Goal: Task Accomplishment & Management: Complete application form

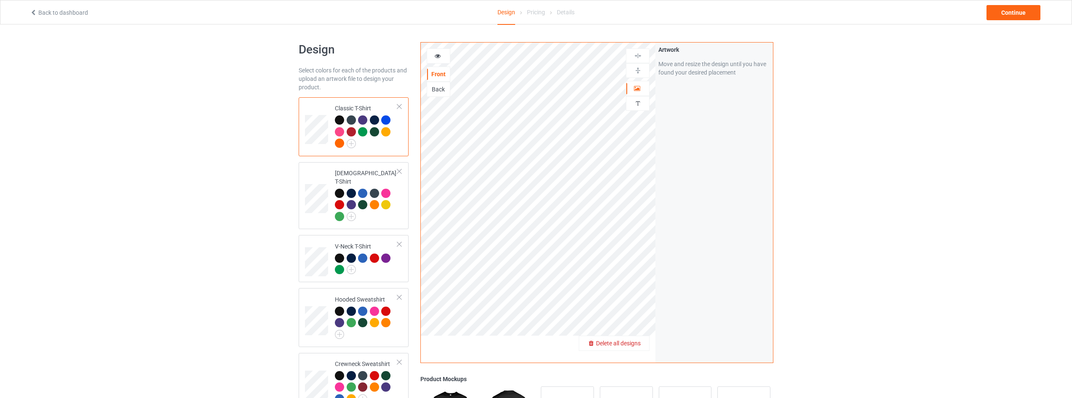
click at [635, 342] on span "Delete all designs" at bounding box center [618, 343] width 45 height 7
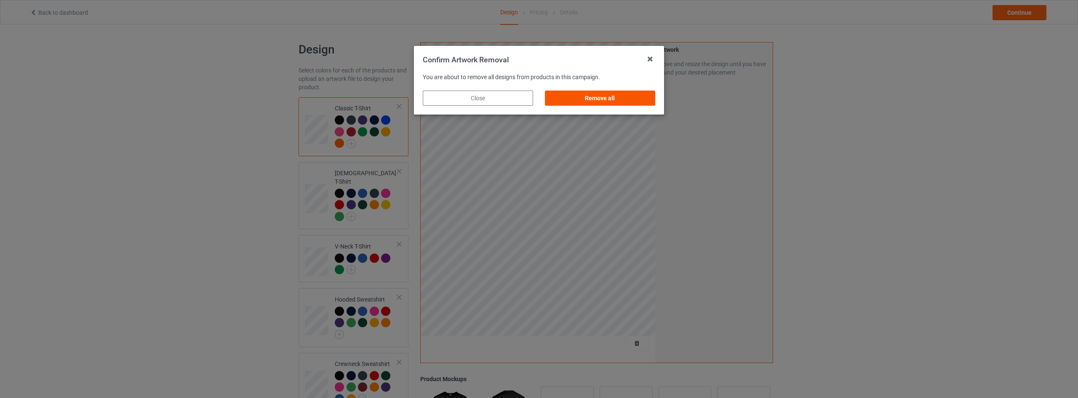
click at [617, 96] on div "Remove all" at bounding box center [600, 98] width 110 height 15
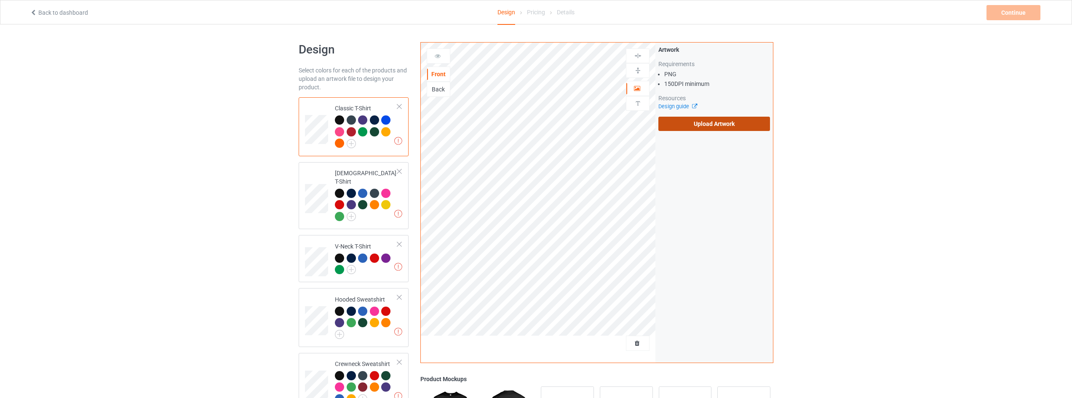
click at [722, 127] on label "Upload Artwork" at bounding box center [714, 124] width 112 height 14
click at [0, 0] on input "Upload Artwork" at bounding box center [0, 0] width 0 height 0
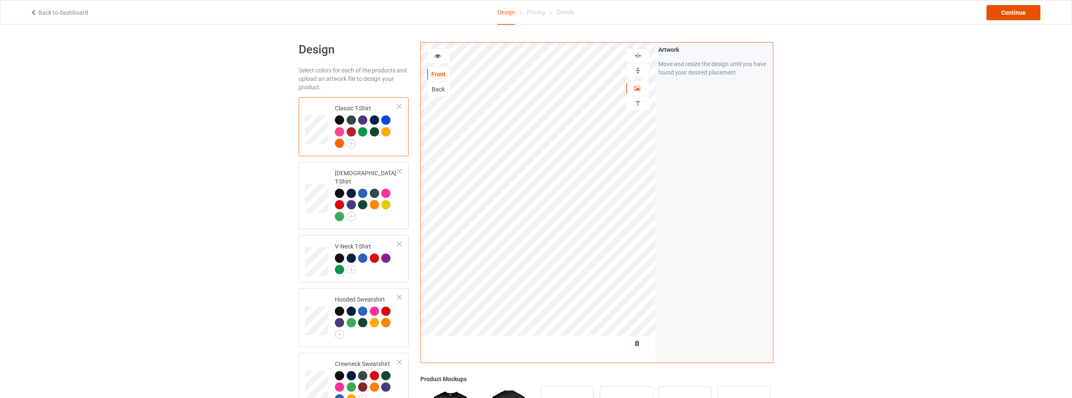
click at [1015, 13] on div "Continue" at bounding box center [1013, 12] width 54 height 15
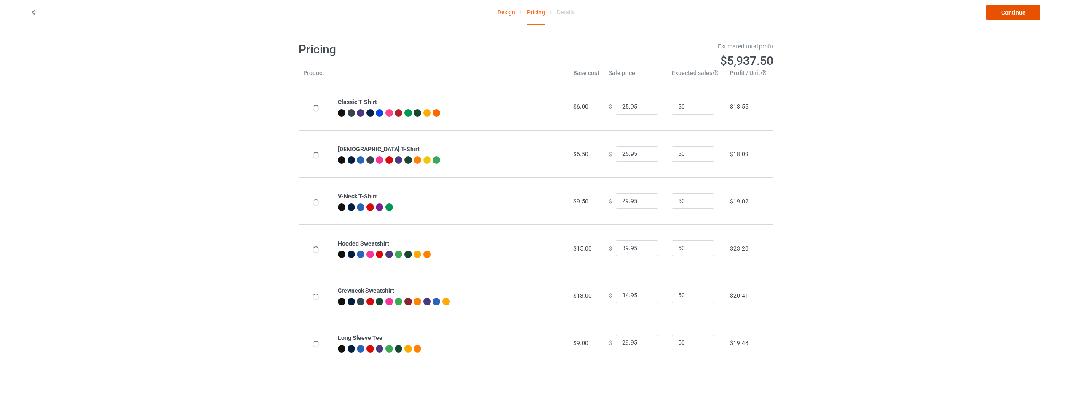
click at [1015, 13] on link "Continue" at bounding box center [1013, 12] width 54 height 15
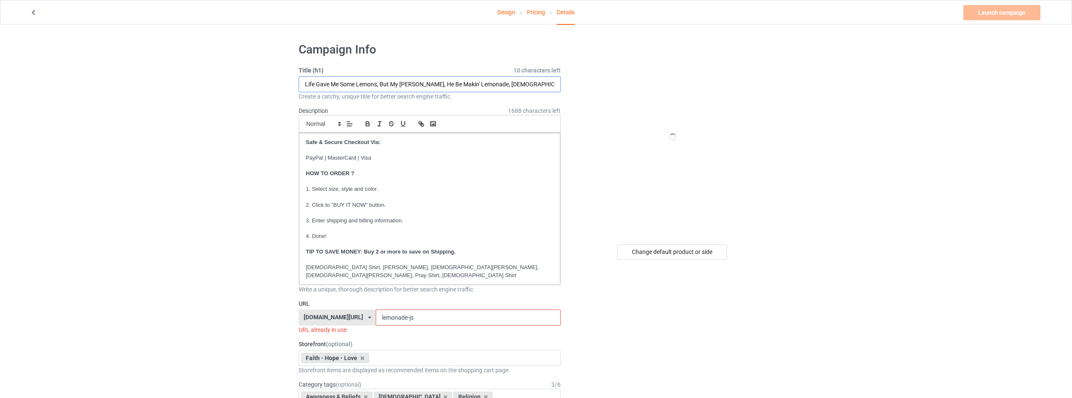
drag, startPoint x: 377, startPoint y: 85, endPoint x: 283, endPoint y: 82, distance: 93.5
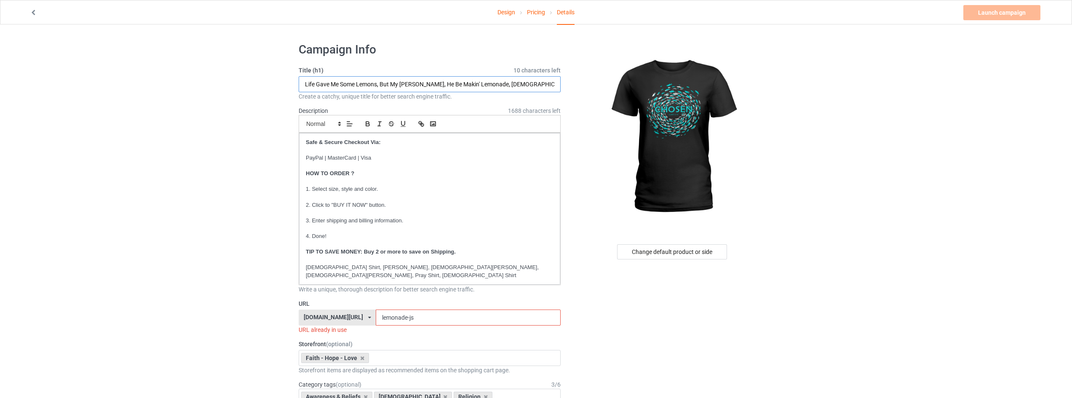
drag, startPoint x: 481, startPoint y: 84, endPoint x: 207, endPoint y: 89, distance: 274.2
type input "Chosen, [DEMOGRAPHIC_DATA] Shirt, [PERSON_NAME], [DEMOGRAPHIC_DATA][PERSON_NAME…"
drag, startPoint x: 414, startPoint y: 309, endPoint x: 263, endPoint y: 309, distance: 150.8
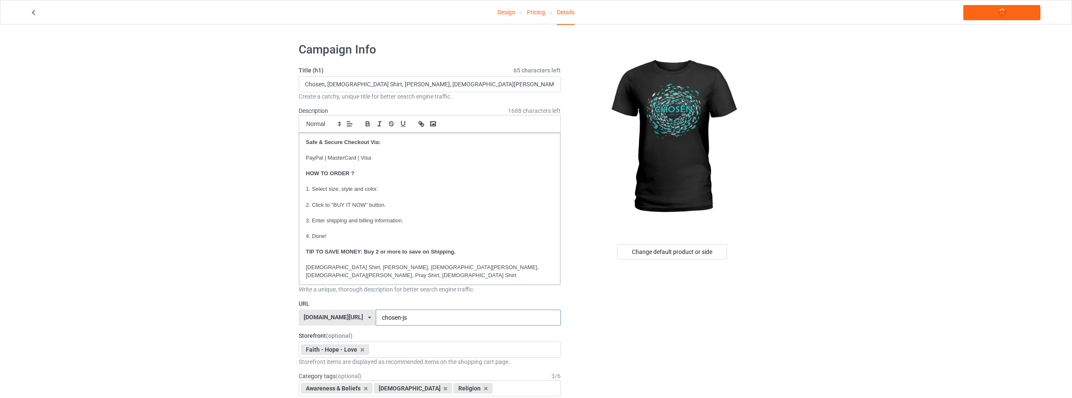
click at [431, 314] on input "chosen-js" at bounding box center [468, 318] width 184 height 16
type input "chosen-js"
click at [1002, 13] on link "Launch campaign" at bounding box center [1001, 12] width 77 height 15
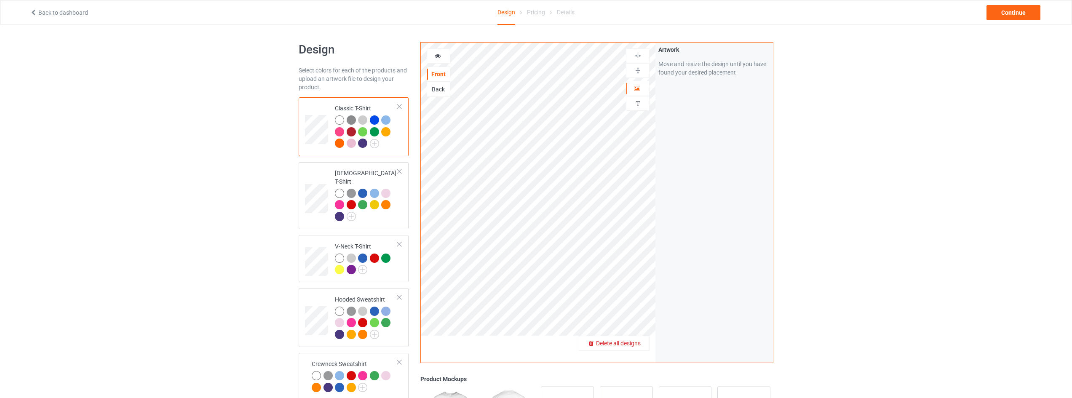
click at [633, 345] on span "Delete all designs" at bounding box center [618, 343] width 45 height 7
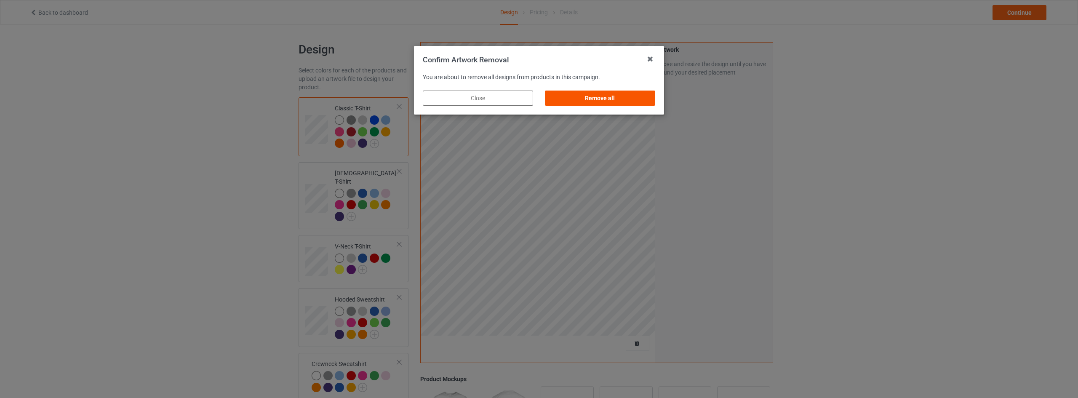
click at [609, 96] on div "Remove all" at bounding box center [600, 98] width 110 height 15
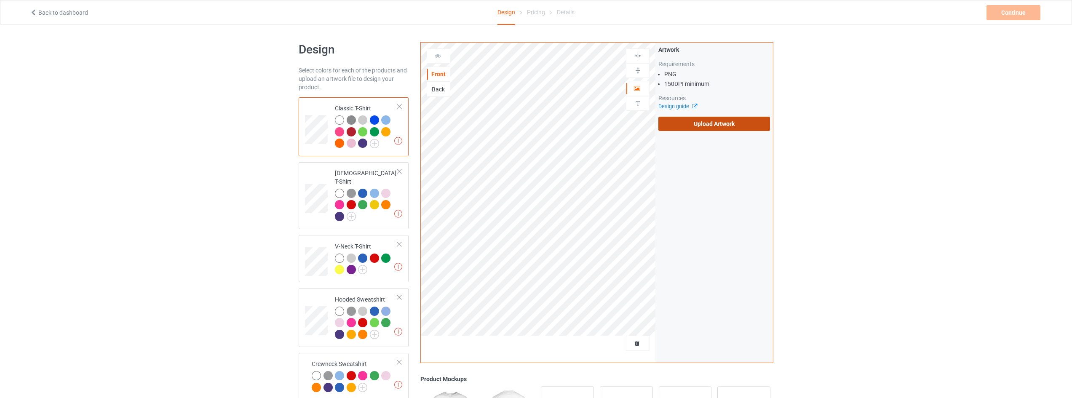
click at [708, 126] on label "Upload Artwork" at bounding box center [714, 124] width 112 height 14
click at [0, 0] on input "Upload Artwork" at bounding box center [0, 0] width 0 height 0
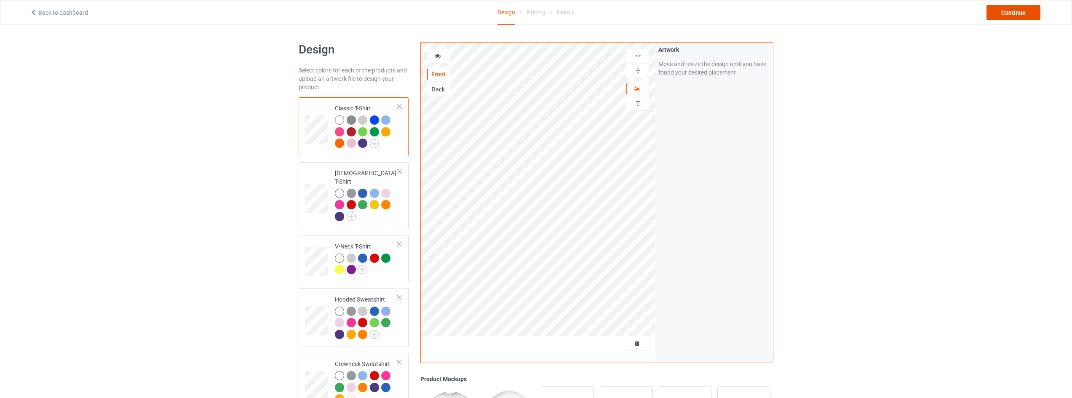
click at [1009, 14] on div "Continue" at bounding box center [1013, 12] width 54 height 15
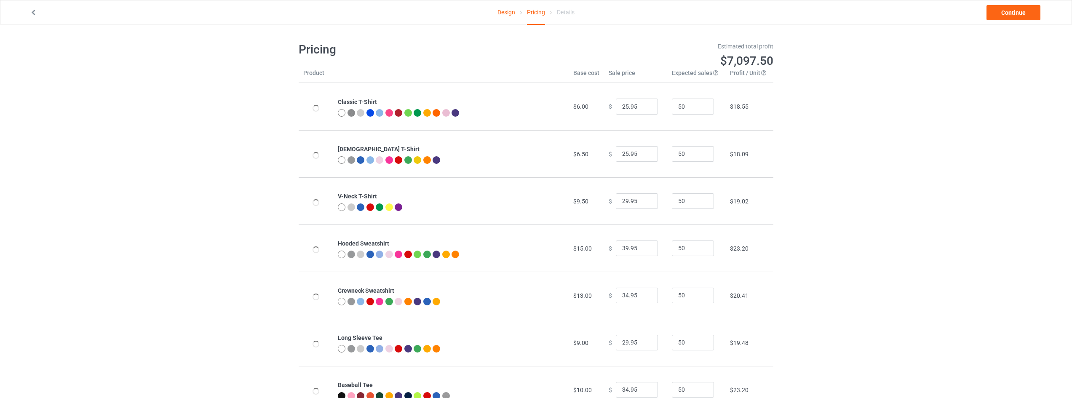
click at [505, 19] on link "Design" at bounding box center [506, 12] width 18 height 24
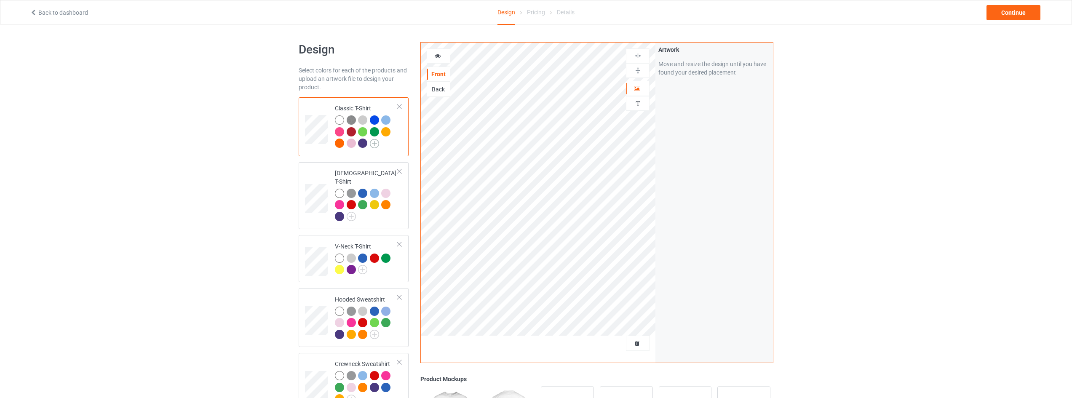
click at [375, 145] on img at bounding box center [374, 143] width 9 height 9
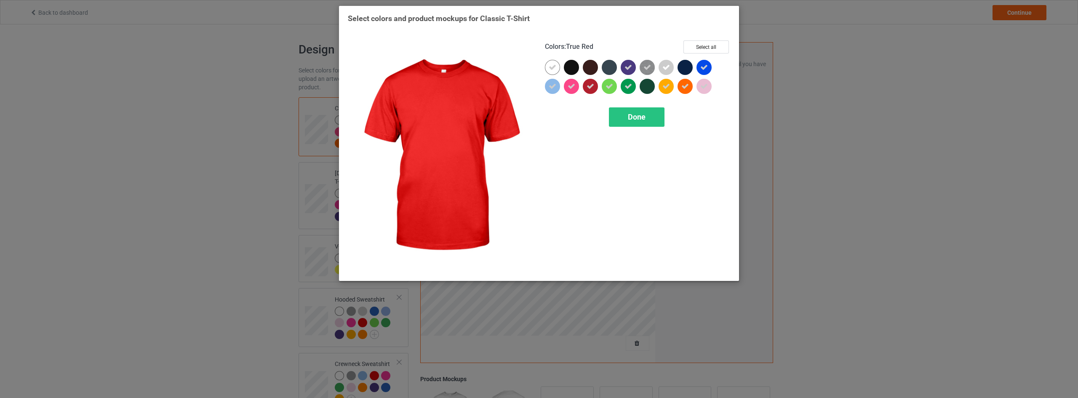
click at [590, 89] on icon at bounding box center [591, 87] width 8 height 8
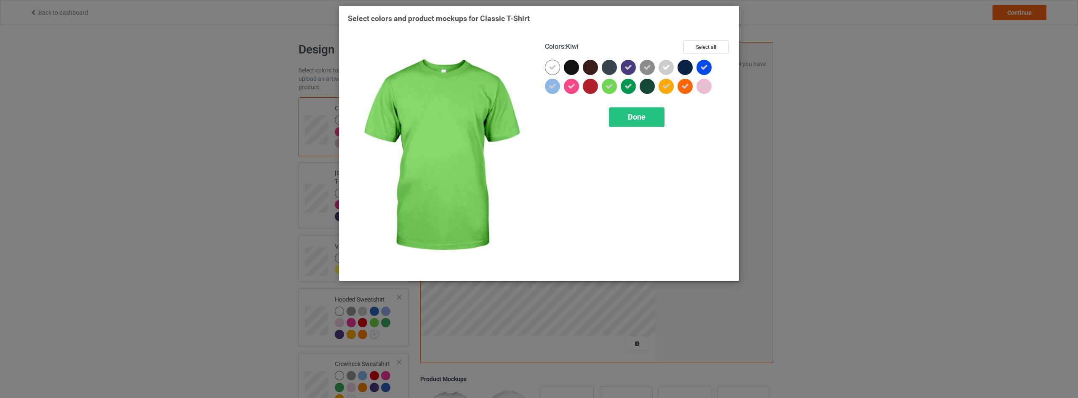
click at [636, 130] on div "Colors : Kiwi Select all Done" at bounding box center [637, 156] width 197 height 243
click at [636, 123] on div "Done" at bounding box center [637, 116] width 56 height 19
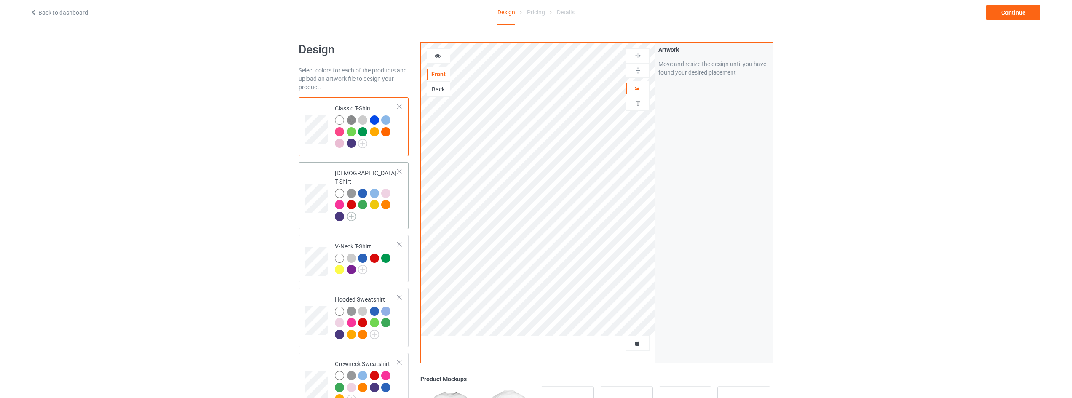
click at [348, 212] on img at bounding box center [351, 216] width 9 height 9
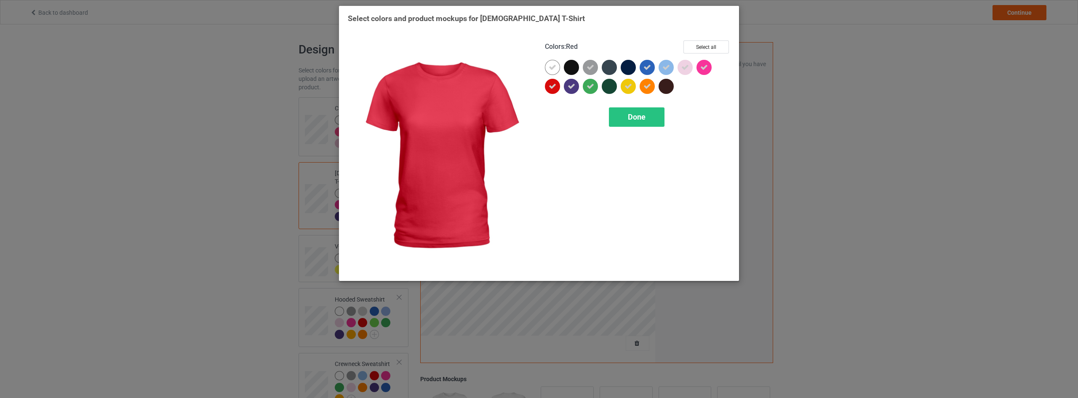
click at [555, 88] on icon at bounding box center [553, 87] width 8 height 8
click at [626, 119] on div "Done" at bounding box center [637, 116] width 56 height 19
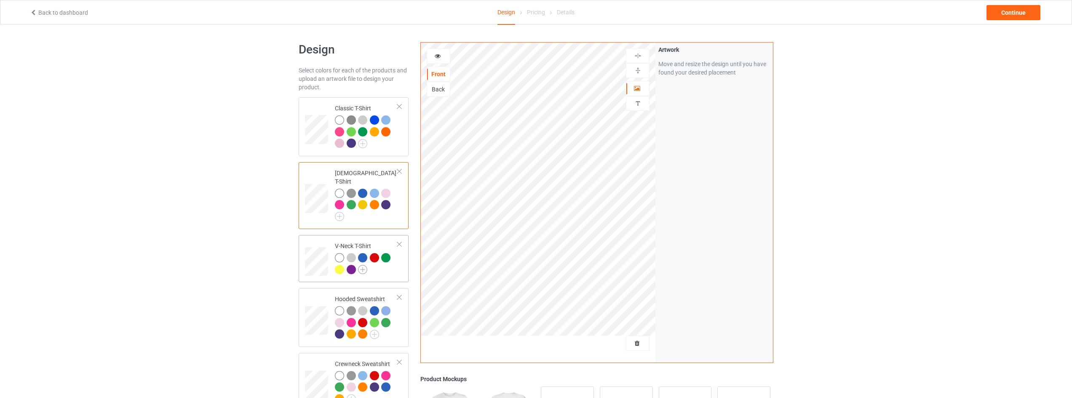
click at [362, 265] on img at bounding box center [362, 269] width 9 height 9
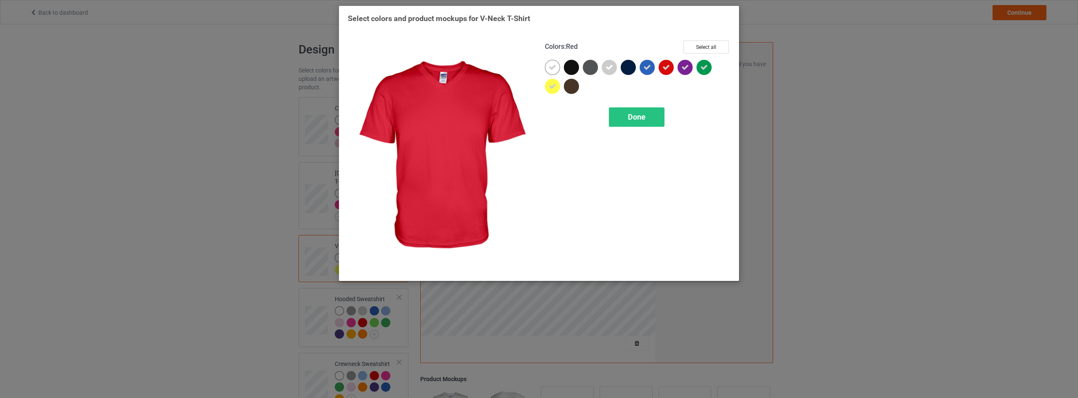
click at [664, 68] on icon at bounding box center [666, 68] width 8 height 8
click at [644, 119] on span "Done" at bounding box center [637, 116] width 18 height 9
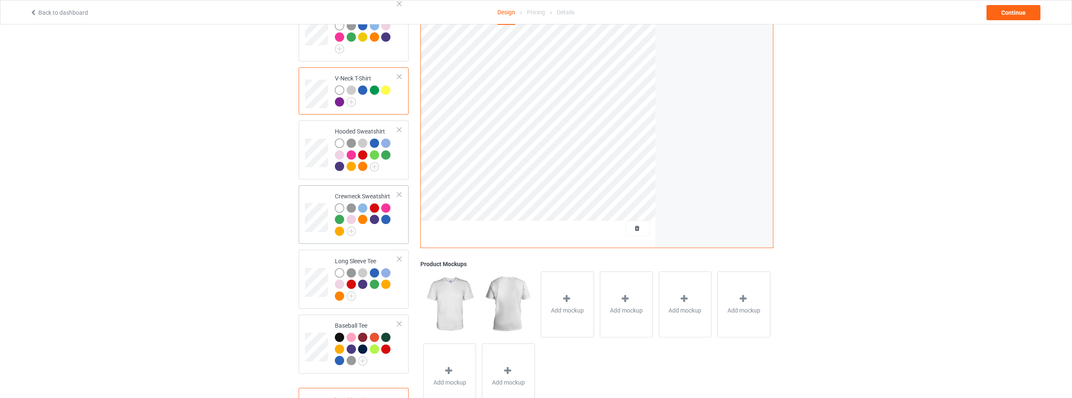
scroll to position [168, 0]
click at [374, 161] on img at bounding box center [374, 165] width 9 height 9
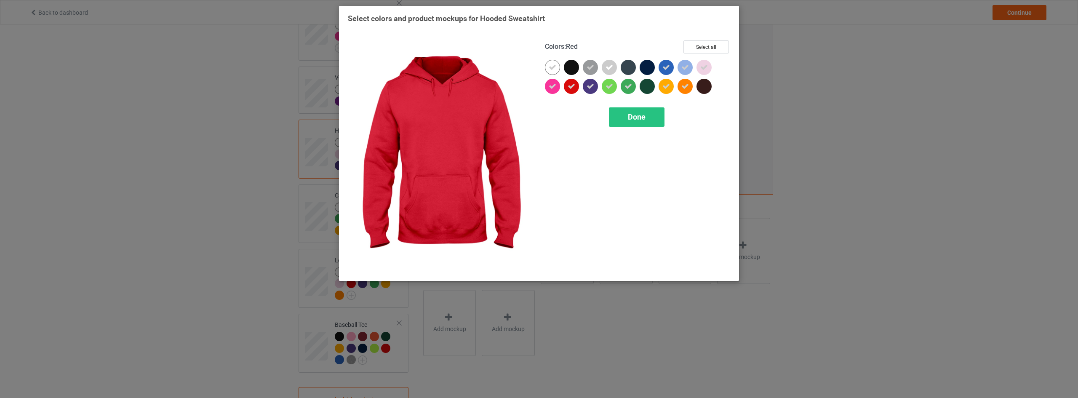
click at [576, 87] on div at bounding box center [571, 86] width 15 height 15
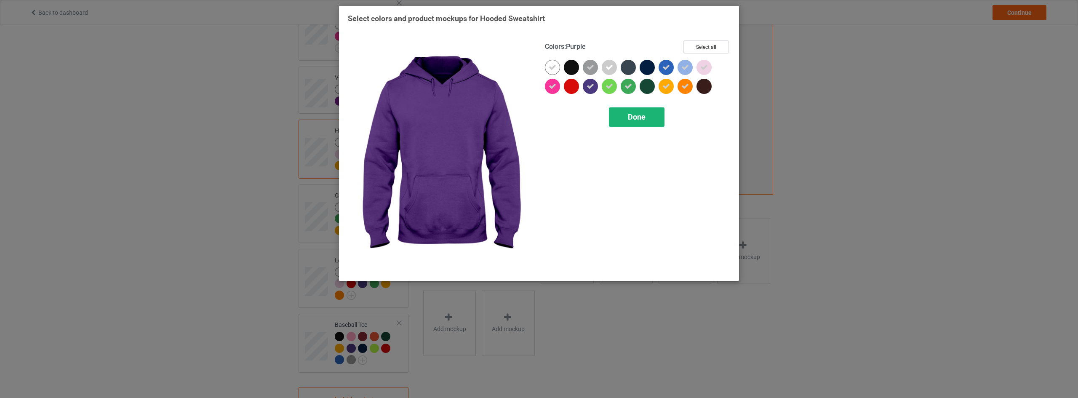
click at [631, 116] on span "Done" at bounding box center [637, 116] width 18 height 9
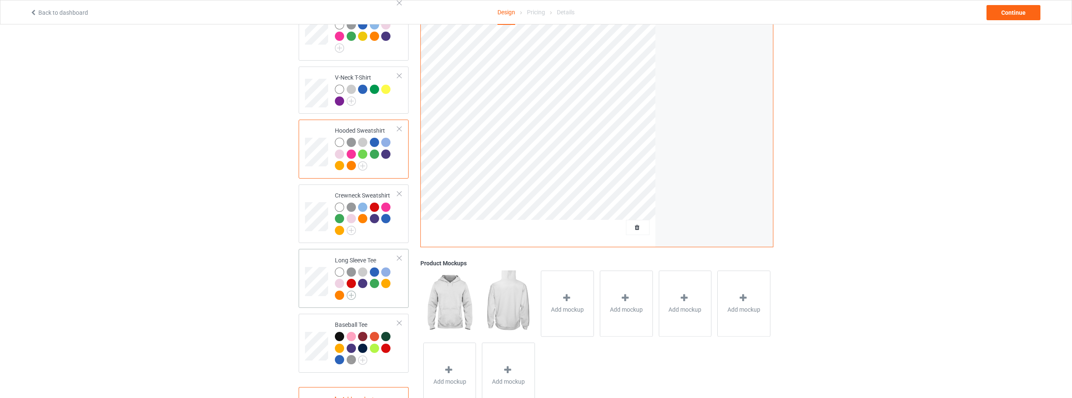
click at [350, 291] on img at bounding box center [351, 295] width 9 height 9
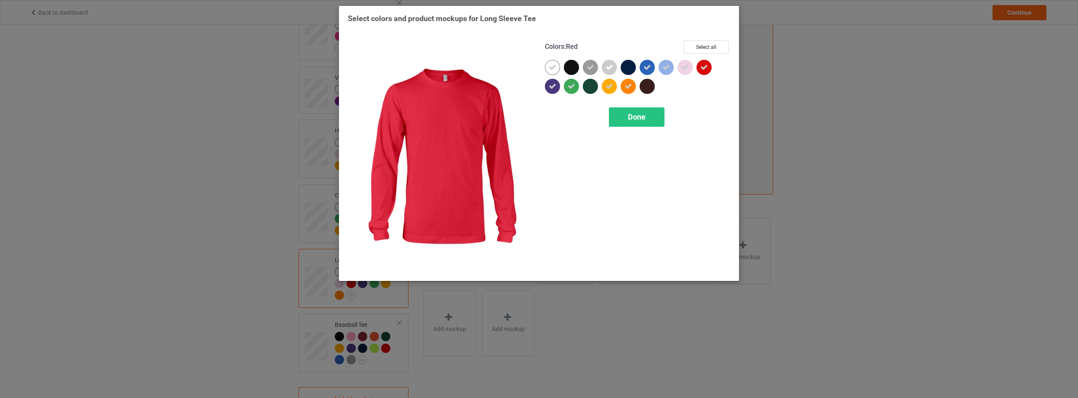
click at [707, 64] on icon at bounding box center [704, 68] width 8 height 8
click at [654, 117] on div "Done" at bounding box center [637, 116] width 56 height 19
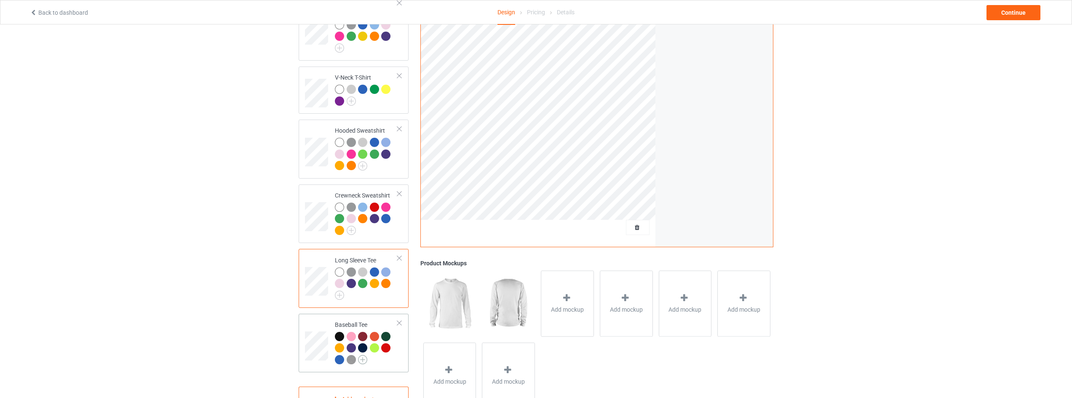
click at [365, 355] on img at bounding box center [362, 359] width 9 height 9
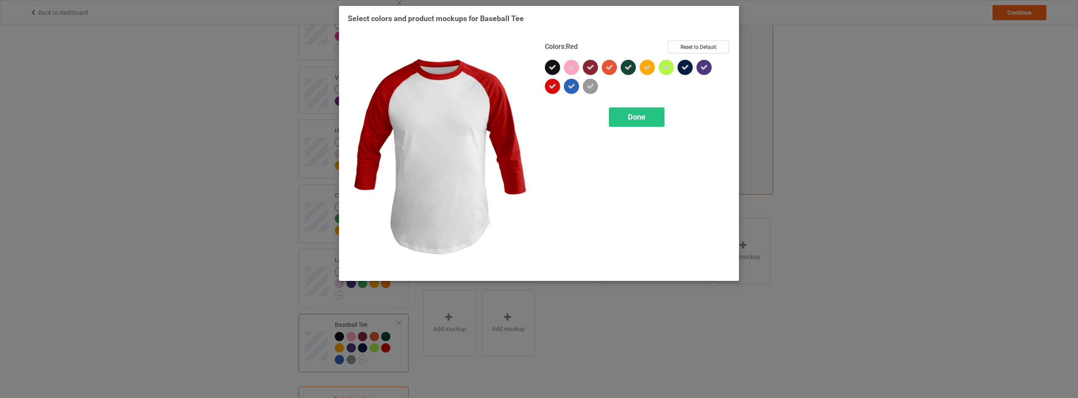
click at [556, 86] on icon at bounding box center [553, 87] width 8 height 8
click at [554, 83] on div at bounding box center [552, 86] width 15 height 15
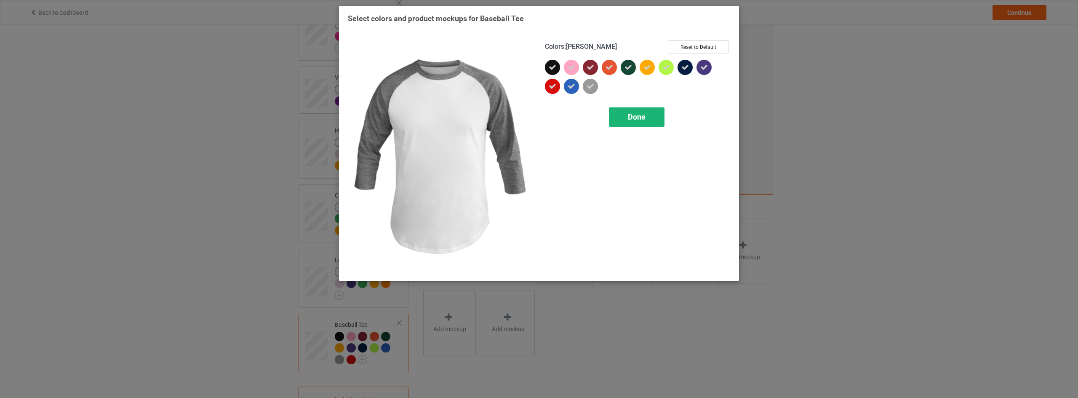
click at [634, 109] on div "Done" at bounding box center [637, 116] width 56 height 19
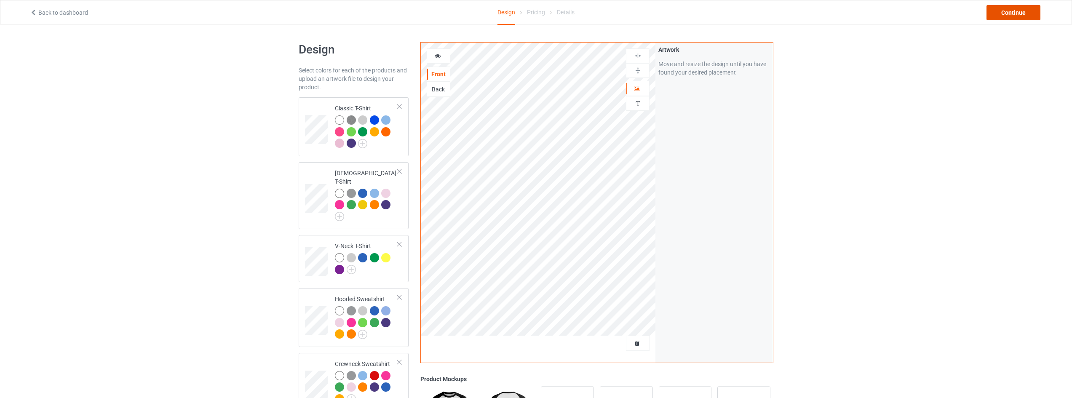
click at [1023, 11] on div "Continue" at bounding box center [1013, 12] width 54 height 15
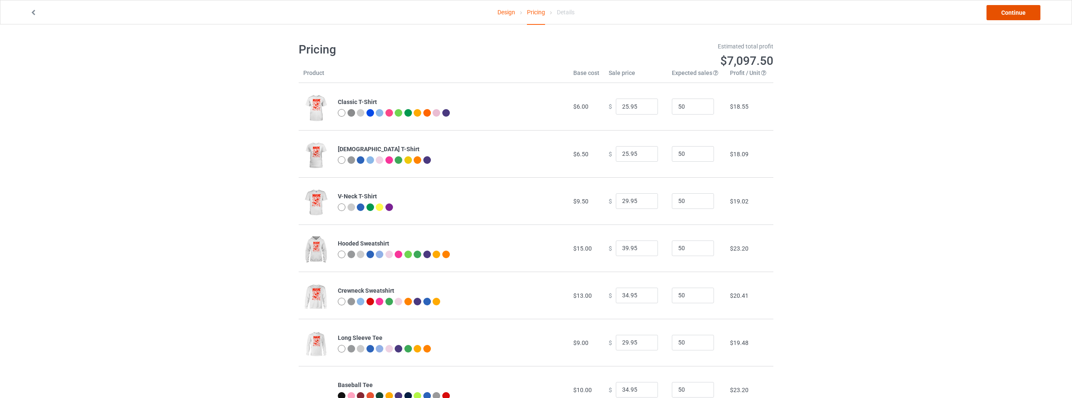
click at [1018, 12] on link "Continue" at bounding box center [1013, 12] width 54 height 15
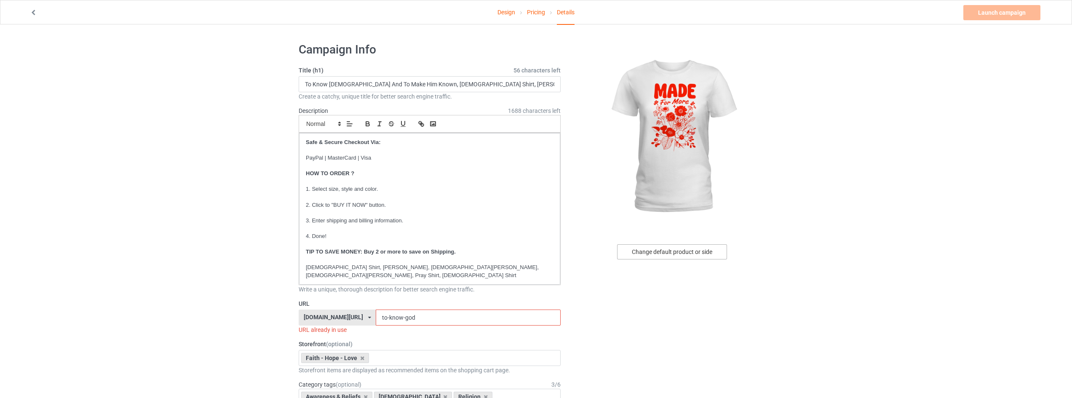
click at [680, 250] on div "Change default product or side" at bounding box center [672, 251] width 110 height 15
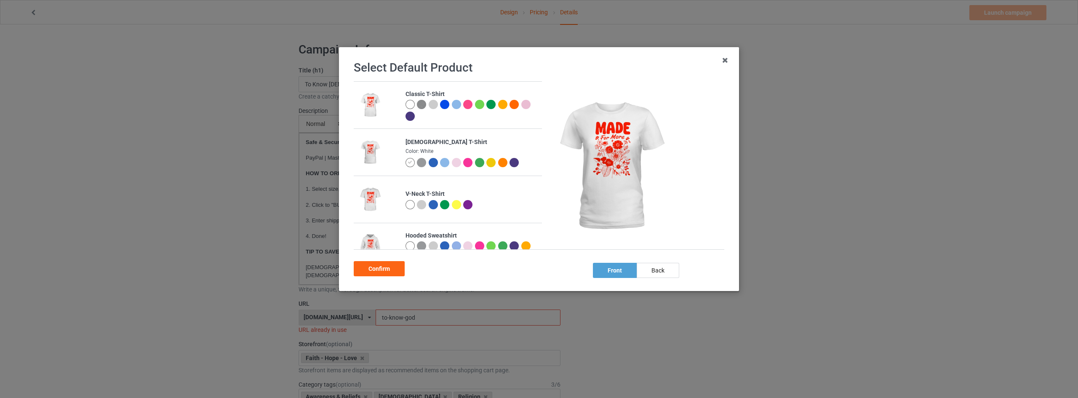
click at [409, 246] on div at bounding box center [410, 245] width 9 height 9
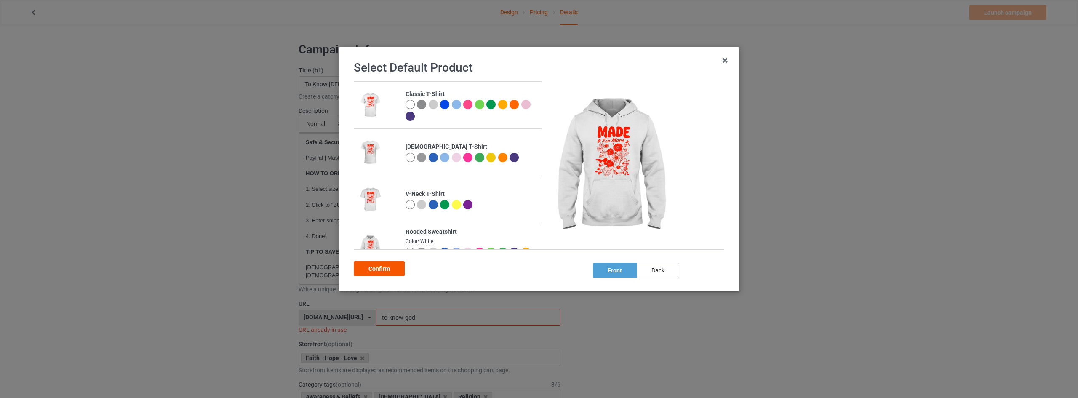
click at [375, 268] on div "Confirm" at bounding box center [379, 268] width 51 height 15
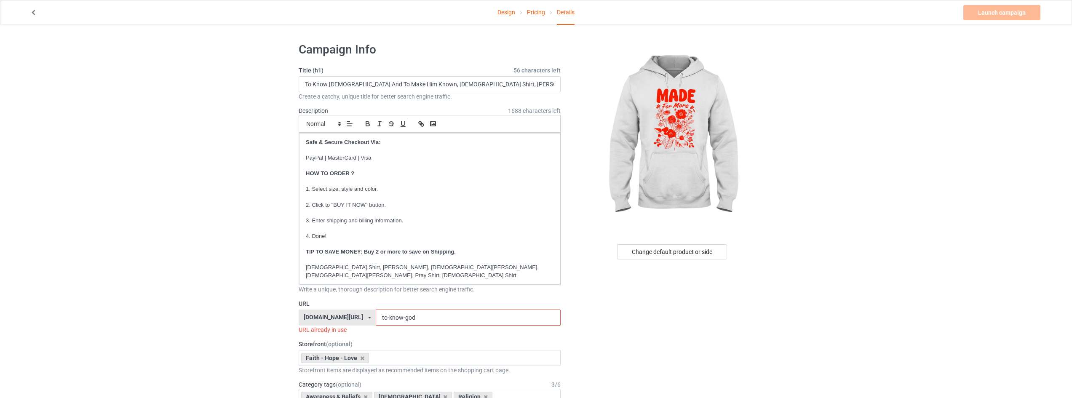
click at [509, 13] on link "Design" at bounding box center [506, 12] width 18 height 24
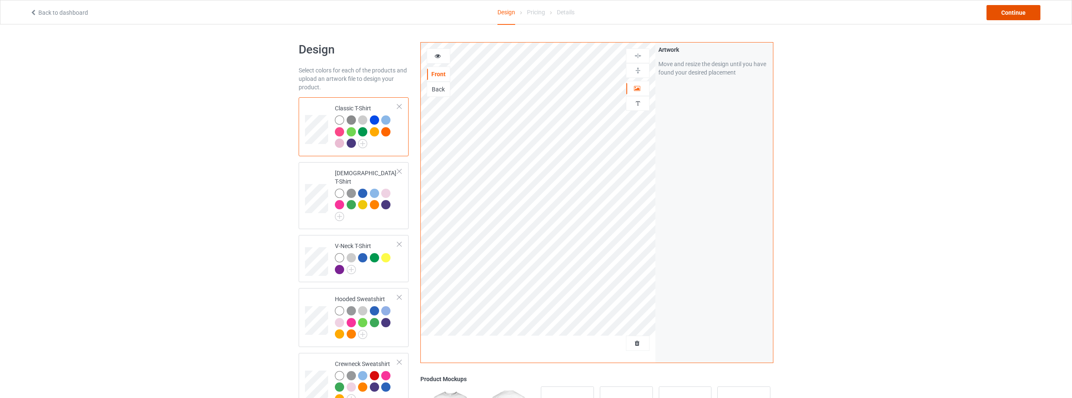
click at [1018, 13] on div "Continue" at bounding box center [1013, 12] width 54 height 15
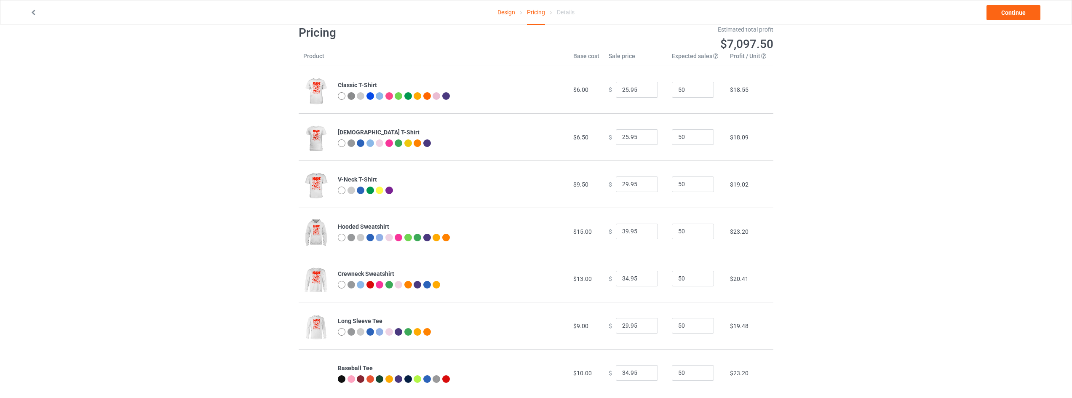
scroll to position [33, 0]
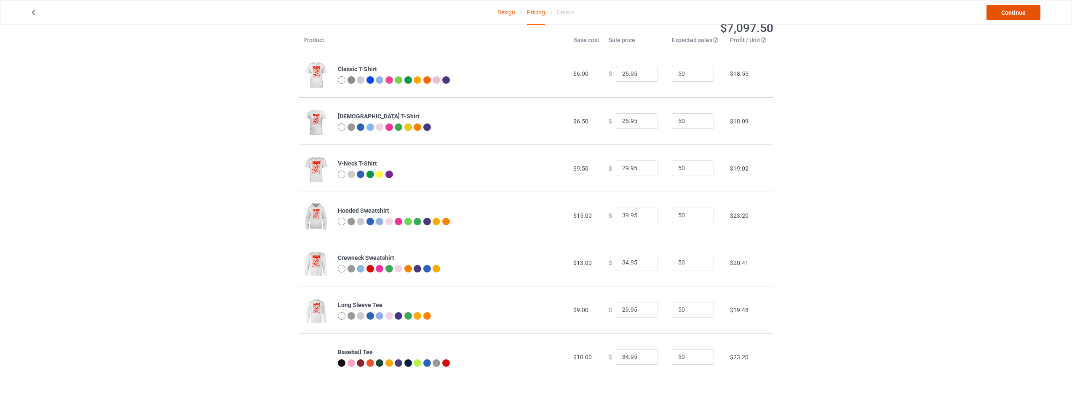
click at [1009, 8] on link "Continue" at bounding box center [1013, 12] width 54 height 15
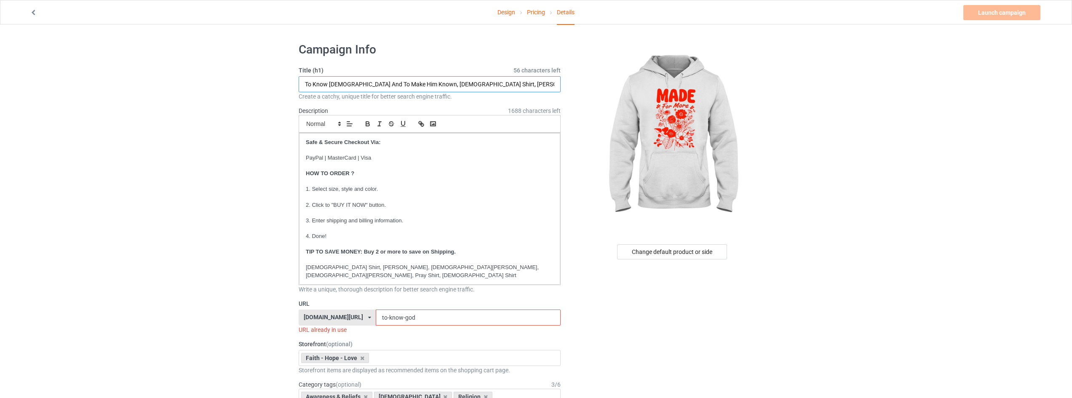
drag, startPoint x: 406, startPoint y: 83, endPoint x: 183, endPoint y: 85, distance: 223.2
type input "Made For More, God Shirt, Faith Shirt, Christian Shirt, Jesus Shirt, Bible"
drag, startPoint x: 421, startPoint y: 310, endPoint x: 211, endPoint y: 310, distance: 209.7
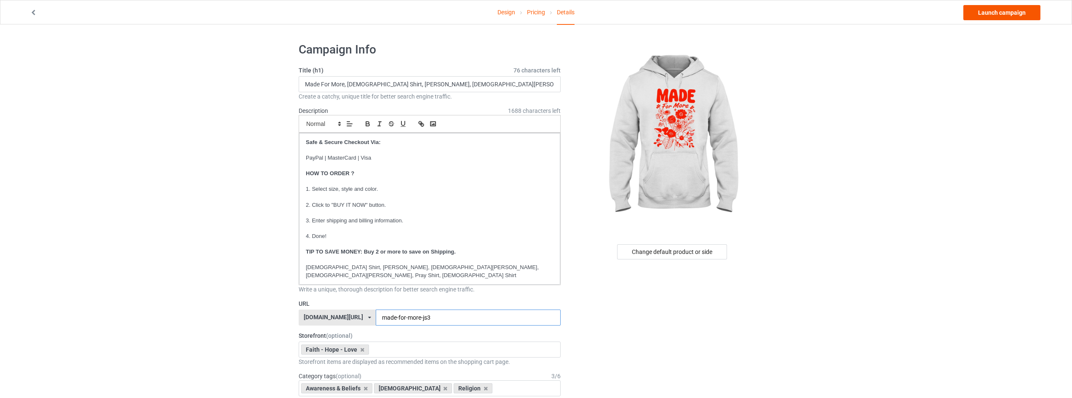
type input "made-for-more-js3"
click at [1011, 13] on link "Launch campaign" at bounding box center [1001, 12] width 77 height 15
